Goal: Task Accomplishment & Management: Manage account settings

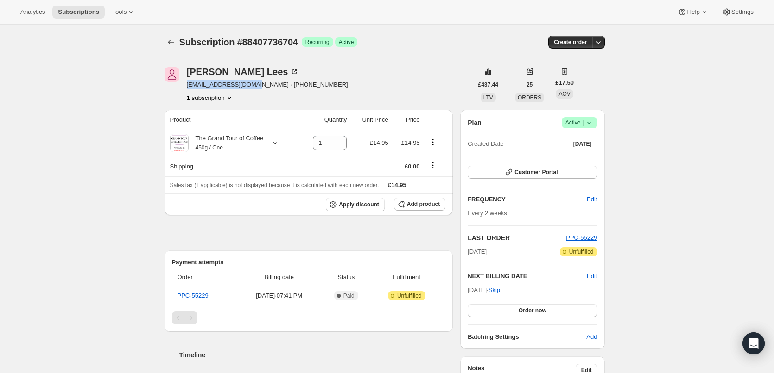
drag, startPoint x: 188, startPoint y: 85, endPoint x: 240, endPoint y: 88, distance: 52.9
click at [240, 88] on div "[PERSON_NAME] [EMAIL_ADDRESS][DOMAIN_NAME] · [PHONE_NUMBER] 1 subscription" at bounding box center [318, 84] width 308 height 35
click at [310, 86] on div "[PERSON_NAME] [EMAIL_ADDRESS][DOMAIN_NAME] · [PHONE_NUMBER] 1 subscription" at bounding box center [318, 84] width 308 height 35
drag, startPoint x: 188, startPoint y: 85, endPoint x: 241, endPoint y: 86, distance: 53.3
click at [241, 86] on div "[PERSON_NAME] [EMAIL_ADDRESS][DOMAIN_NAME] · [PHONE_NUMBER] 1 subscription" at bounding box center [318, 84] width 308 height 35
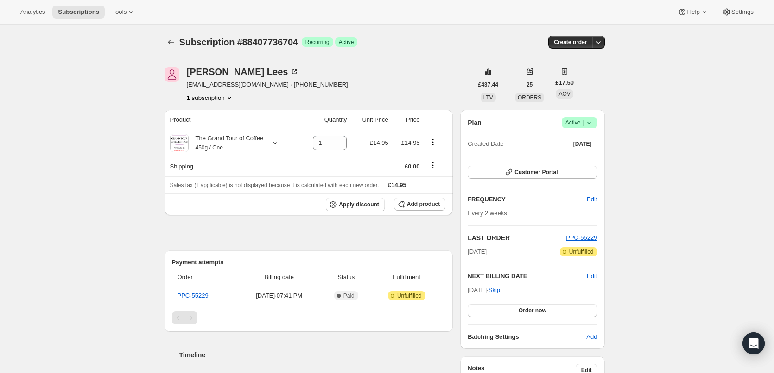
click at [326, 86] on div "[PERSON_NAME] [EMAIL_ADDRESS][DOMAIN_NAME] · [PHONE_NUMBER] 1 subscription" at bounding box center [318, 84] width 308 height 35
drag, startPoint x: 188, startPoint y: 85, endPoint x: 239, endPoint y: 86, distance: 51.0
click at [239, 86] on div "[PERSON_NAME] [EMAIL_ADDRESS][DOMAIN_NAME] · [PHONE_NUMBER] 1 subscription" at bounding box center [318, 84] width 308 height 35
click at [315, 86] on div "[PERSON_NAME] [EMAIL_ADDRESS][DOMAIN_NAME] · [PHONE_NUMBER] 1 subscription" at bounding box center [318, 84] width 308 height 35
click at [232, 98] on icon "Product actions" at bounding box center [229, 97] width 9 height 9
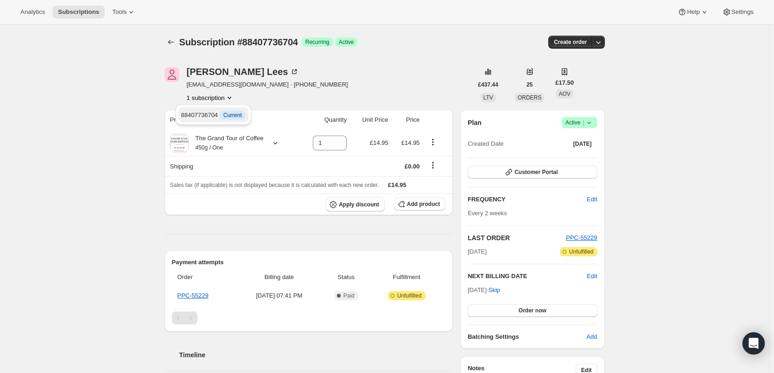
click at [201, 114] on span "88407736704 Info Current" at bounding box center [213, 115] width 64 height 7
click at [362, 84] on div "[PERSON_NAME] [EMAIL_ADDRESS][DOMAIN_NAME] · [PHONE_NUMBER] 1 subscription" at bounding box center [318, 84] width 308 height 35
click at [601, 44] on icon "button" at bounding box center [597, 42] width 9 height 9
click at [649, 79] on div "Subscription #88407736704. This page is ready Subscription #88407736704 Success…" at bounding box center [384, 338] width 769 height 627
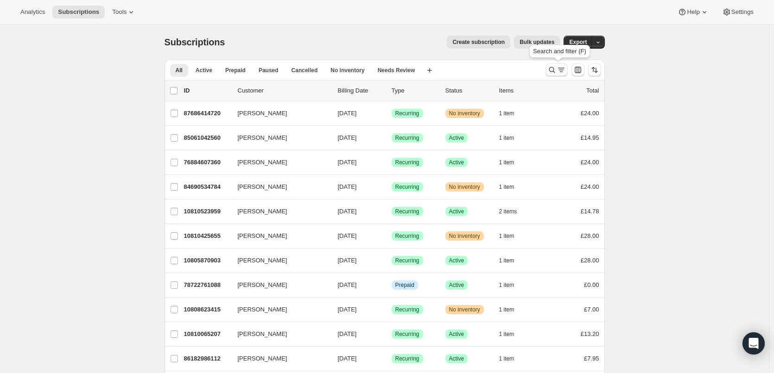
click at [552, 70] on icon "Search and filter results" at bounding box center [551, 69] width 9 height 9
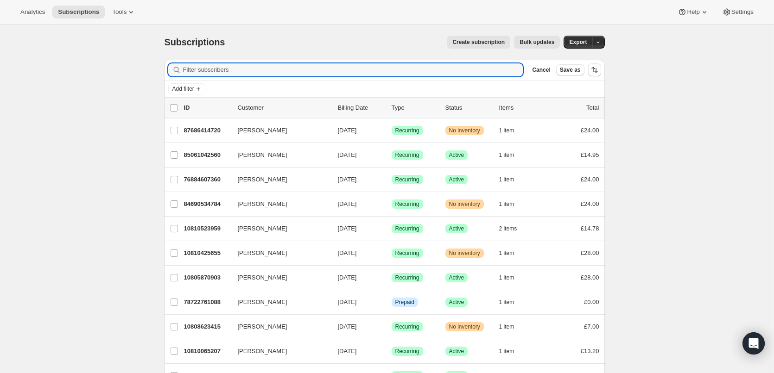
type input "jonathanlees180@gmail.com"
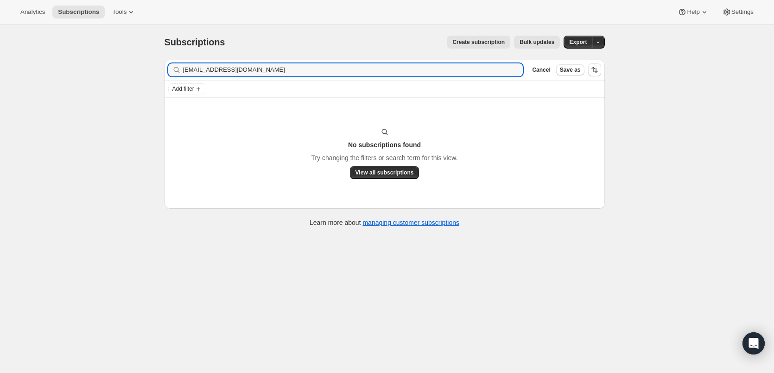
drag, startPoint x: 280, startPoint y: 69, endPoint x: 180, endPoint y: 72, distance: 100.6
click at [180, 72] on div "jonathanlees180@gmail.com Clear" at bounding box center [345, 69] width 355 height 13
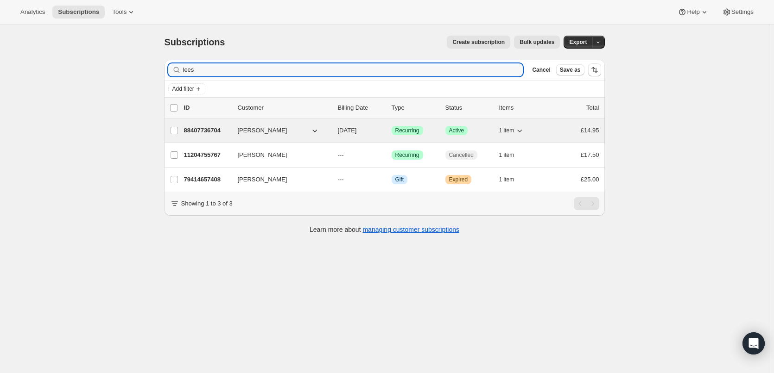
type input "lees"
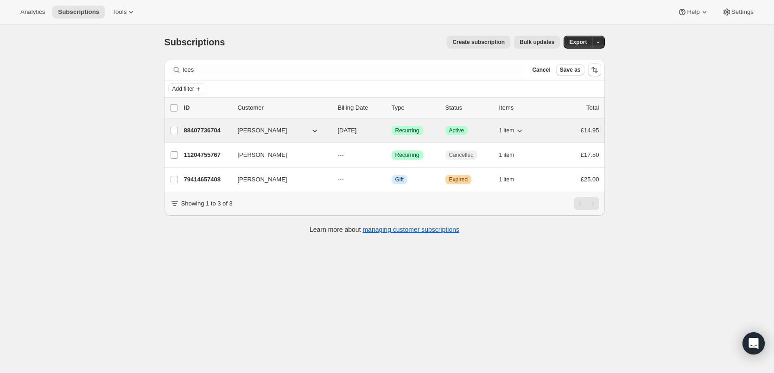
click at [202, 129] on p "88407736704" at bounding box center [207, 130] width 46 height 9
